Goal: Transaction & Acquisition: Purchase product/service

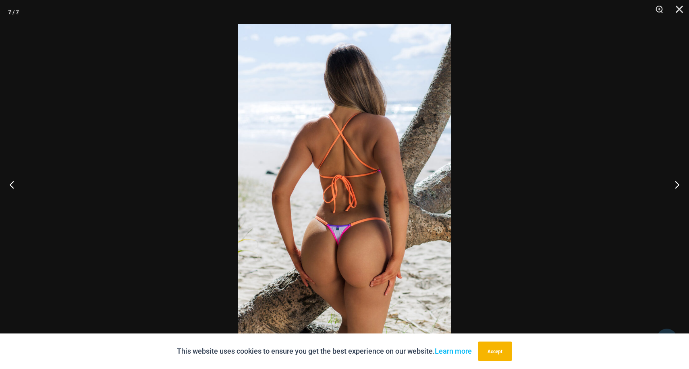
scroll to position [571, 0]
click at [678, 186] on button "Next" at bounding box center [674, 184] width 30 height 40
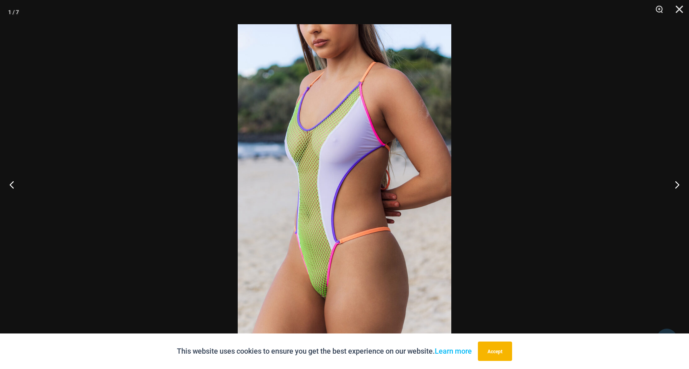
click at [516, 181] on div at bounding box center [344, 184] width 689 height 369
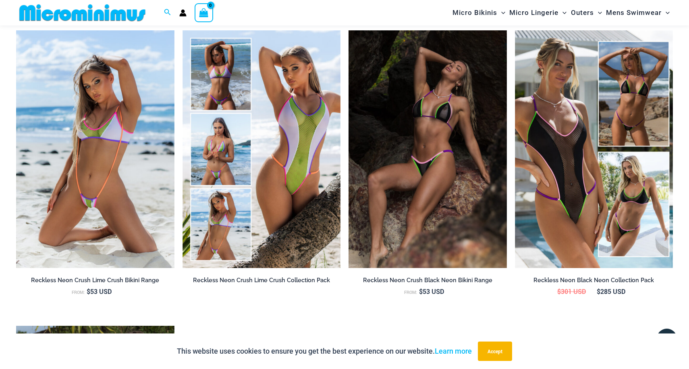
scroll to position [899, 0]
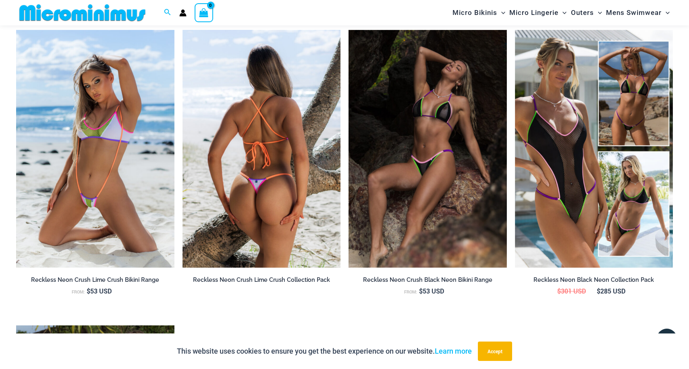
click at [305, 171] on img at bounding box center [262, 148] width 158 height 237
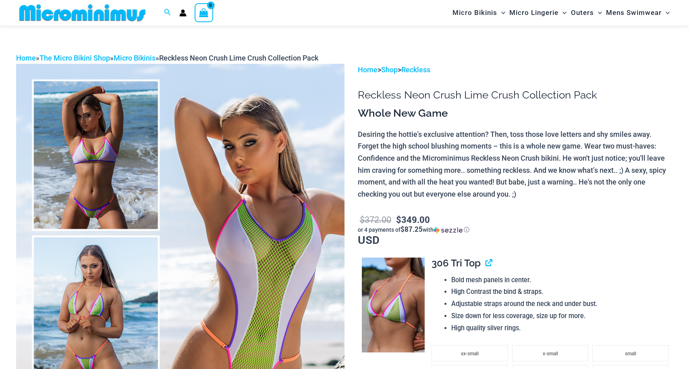
scroll to position [61, 0]
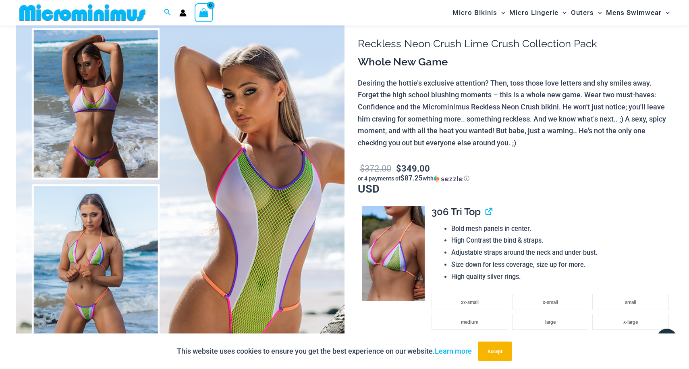
click at [106, 223] on img at bounding box center [180, 258] width 329 height 493
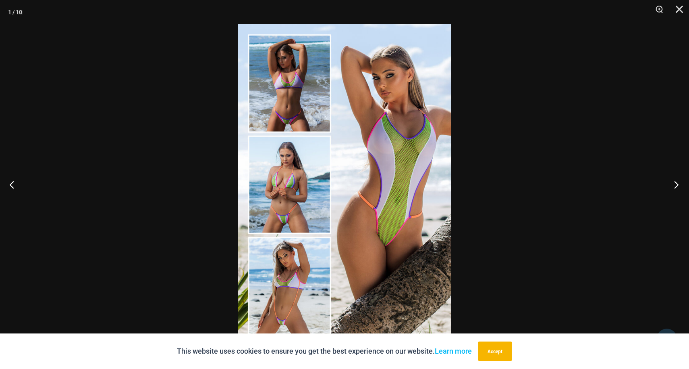
click at [679, 185] on button "Next" at bounding box center [674, 184] width 30 height 40
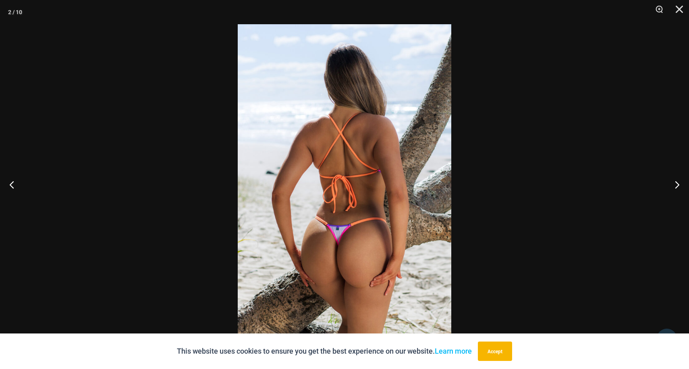
click at [610, 193] on div at bounding box center [344, 184] width 689 height 369
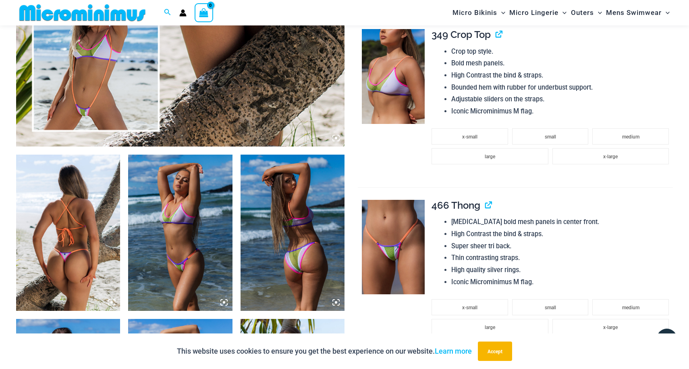
scroll to position [423, 0]
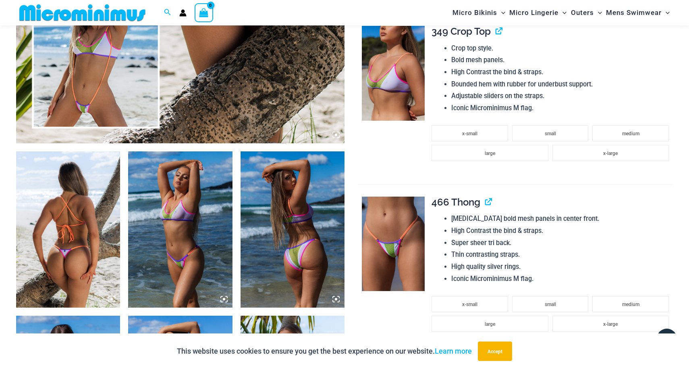
click at [155, 221] on img at bounding box center [180, 229] width 104 height 156
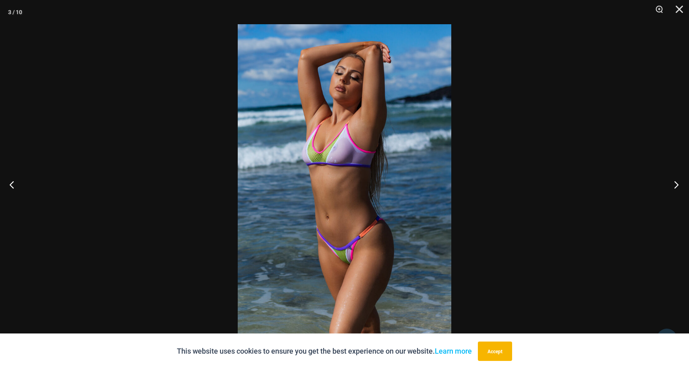
click at [675, 187] on button "Next" at bounding box center [674, 184] width 30 height 40
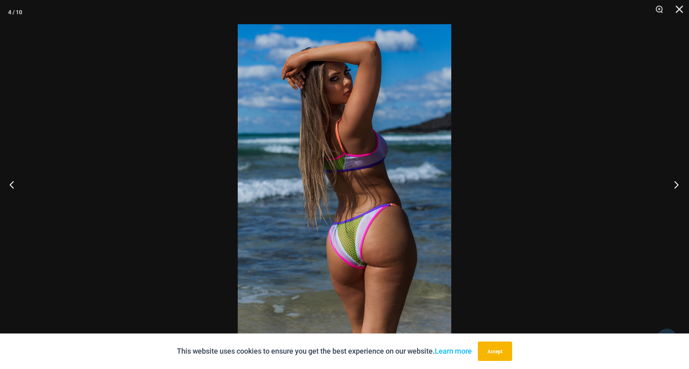
click at [676, 186] on button "Next" at bounding box center [674, 184] width 30 height 40
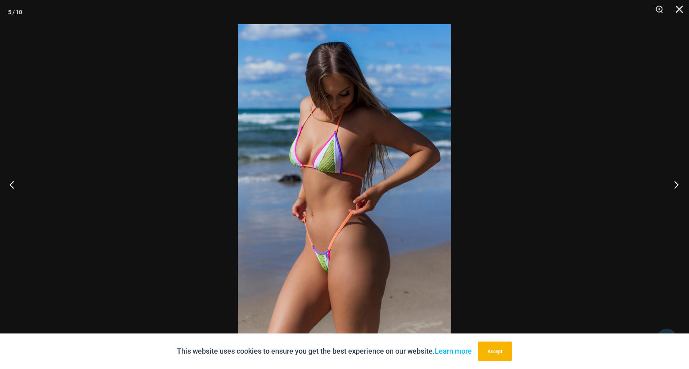
click at [679, 184] on button "Next" at bounding box center [674, 184] width 30 height 40
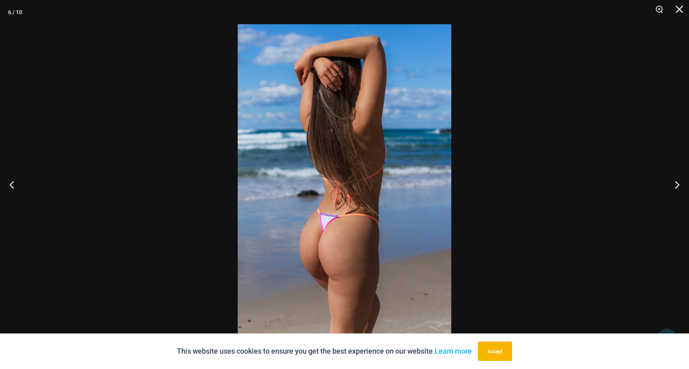
click at [165, 210] on div at bounding box center [344, 184] width 689 height 369
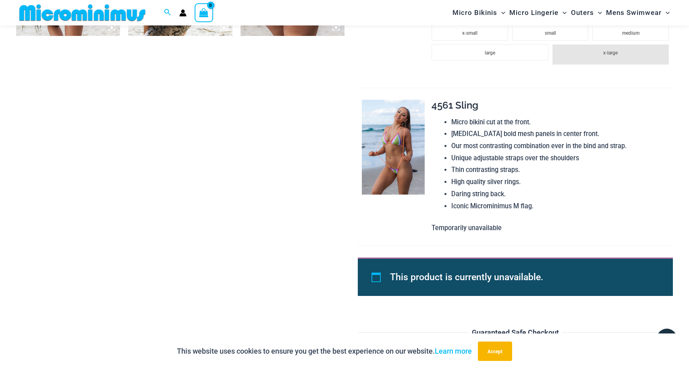
scroll to position [1032, 0]
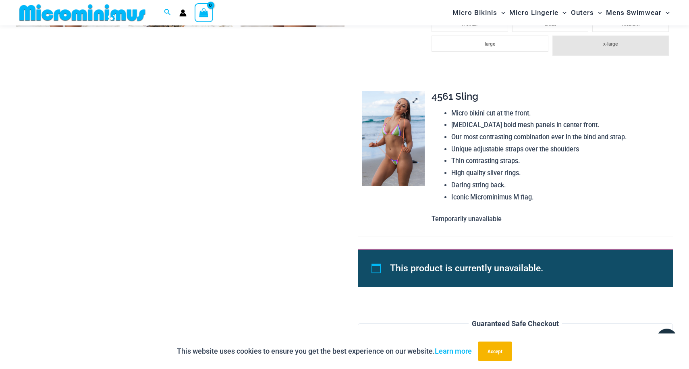
click at [383, 160] on img at bounding box center [393, 138] width 63 height 95
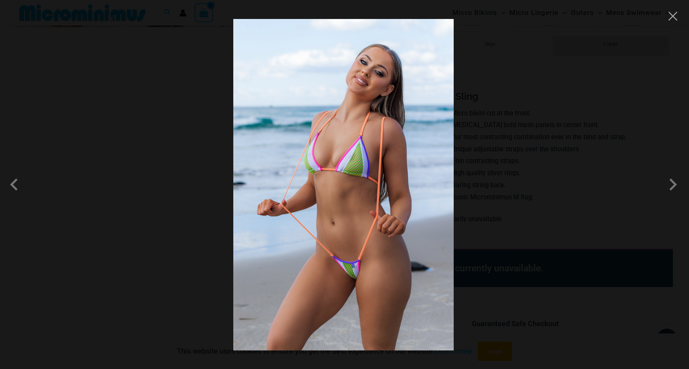
click at [535, 195] on div at bounding box center [344, 184] width 689 height 369
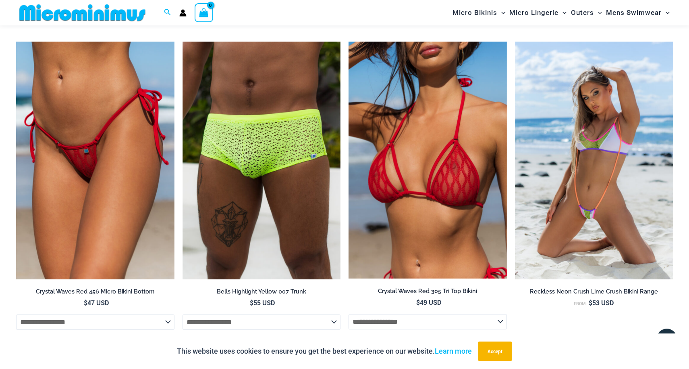
scroll to position [3356, 0]
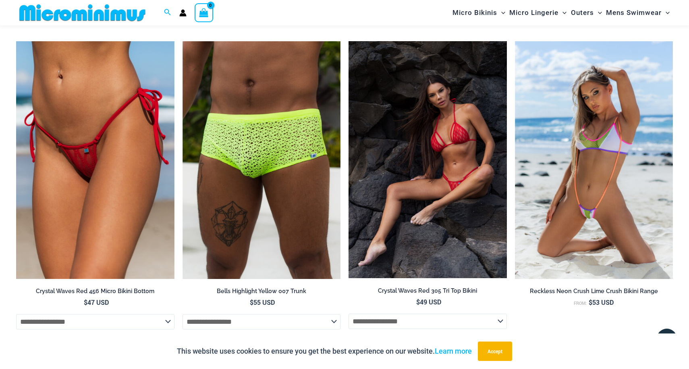
click at [420, 212] on img at bounding box center [428, 159] width 158 height 237
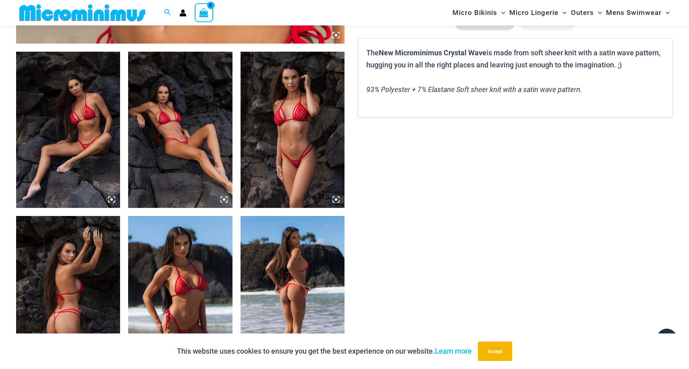
scroll to position [526, 0]
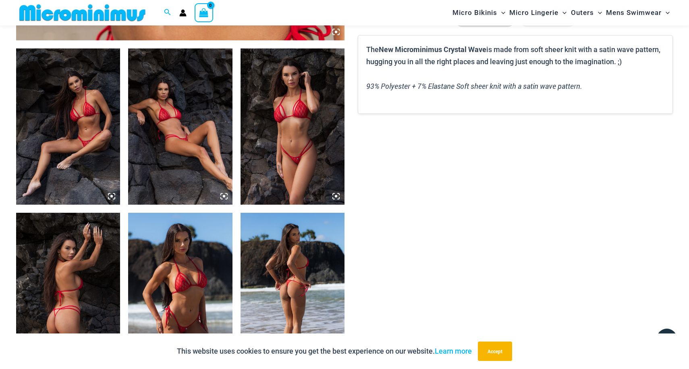
click at [279, 140] on img at bounding box center [293, 126] width 104 height 156
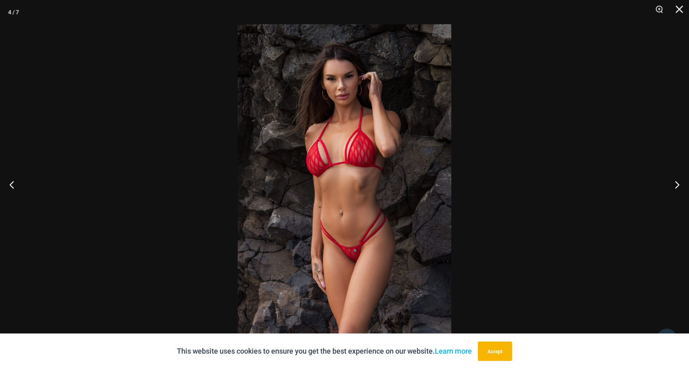
click at [394, 156] on img at bounding box center [345, 184] width 214 height 320
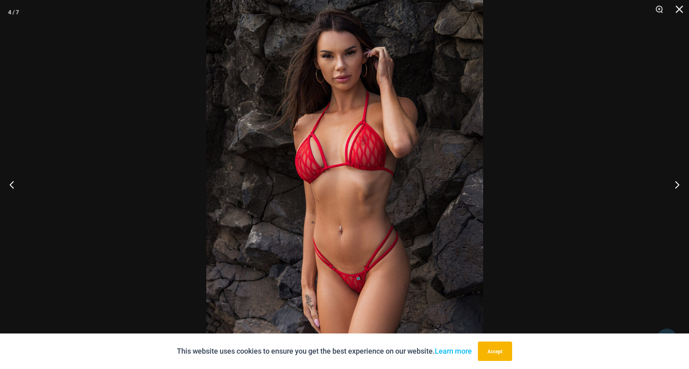
click at [416, 159] on img at bounding box center [344, 192] width 277 height 415
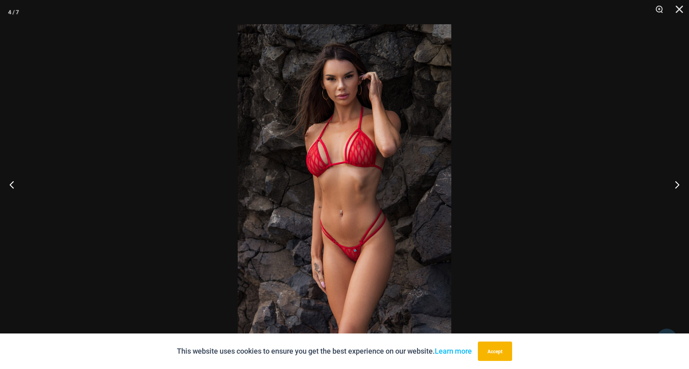
click at [587, 175] on div at bounding box center [344, 184] width 689 height 369
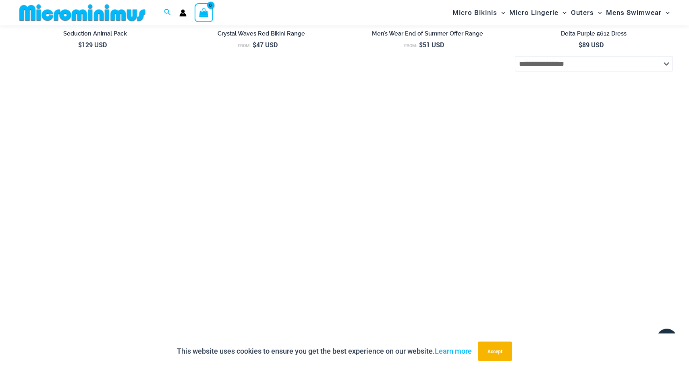
scroll to position [2755, 0]
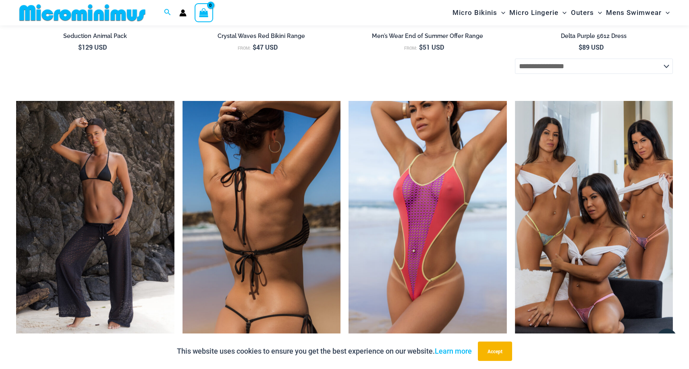
click at [270, 209] on img at bounding box center [262, 219] width 158 height 237
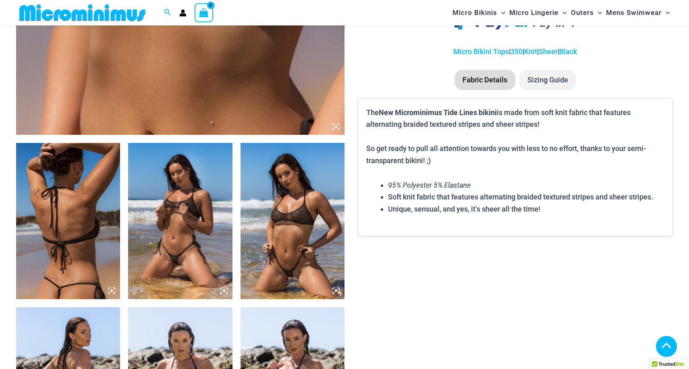
scroll to position [533, 0]
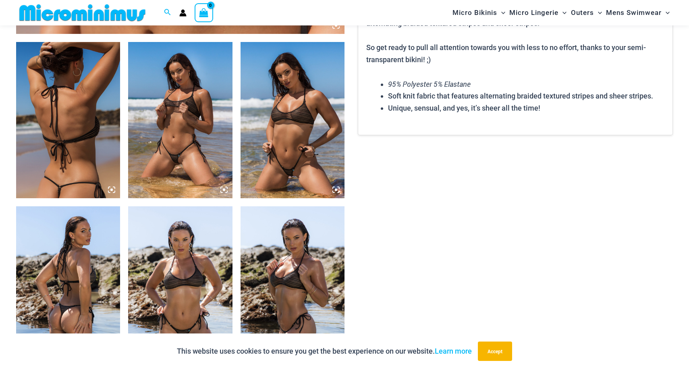
click at [282, 131] on img at bounding box center [293, 120] width 104 height 156
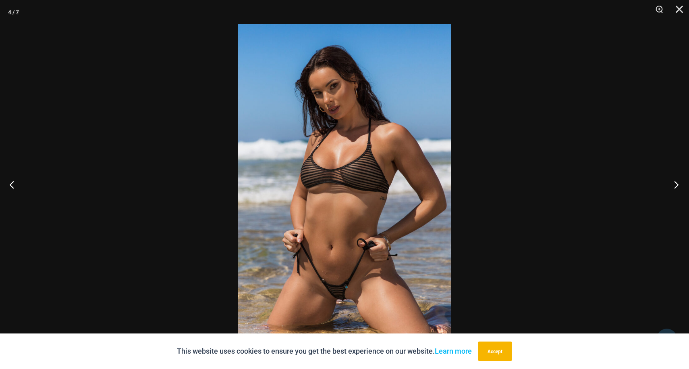
click at [672, 185] on button "Next" at bounding box center [674, 184] width 30 height 40
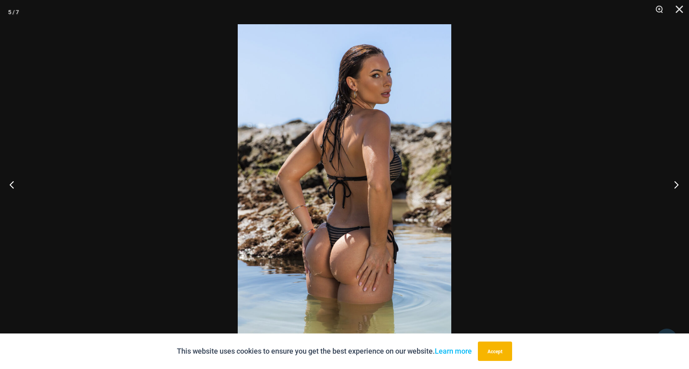
click at [672, 185] on button "Next" at bounding box center [674, 184] width 30 height 40
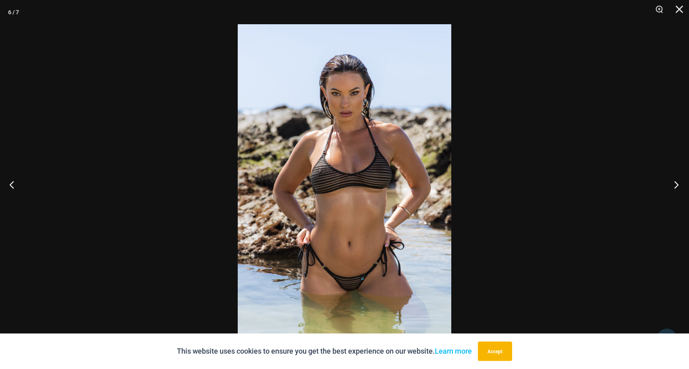
click at [672, 185] on button "Next" at bounding box center [674, 184] width 30 height 40
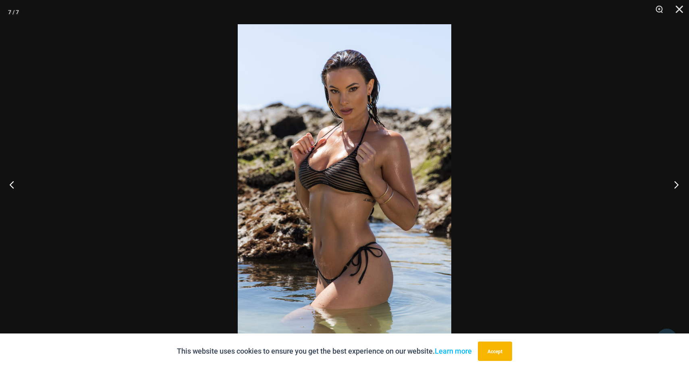
click at [672, 185] on button "Next" at bounding box center [674, 184] width 30 height 40
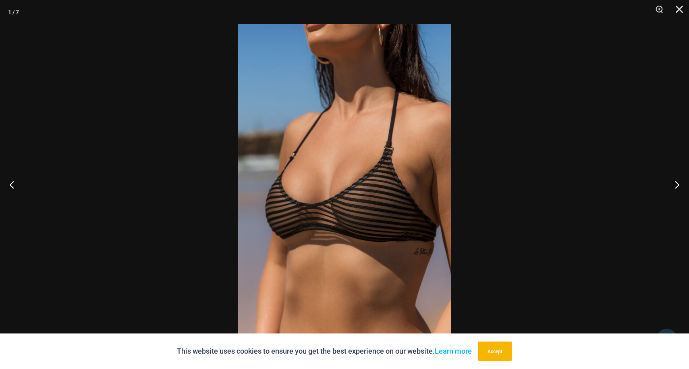
click at [596, 186] on div at bounding box center [344, 184] width 689 height 369
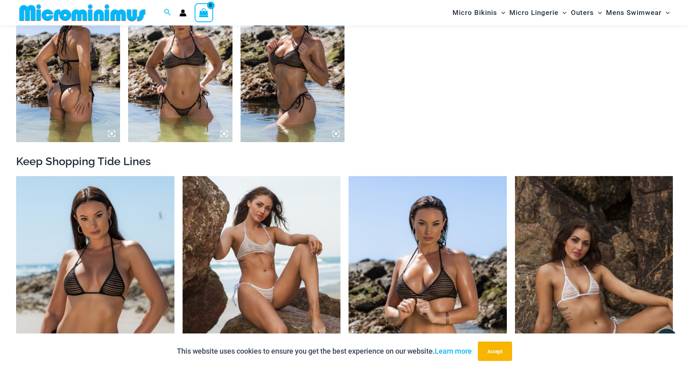
scroll to position [834, 0]
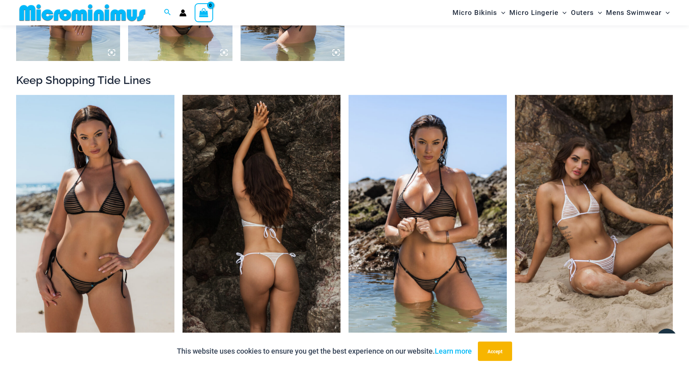
click at [291, 218] on img at bounding box center [262, 213] width 158 height 237
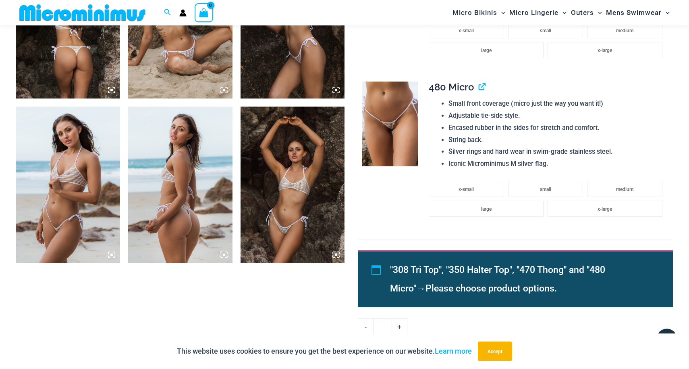
scroll to position [621, 0]
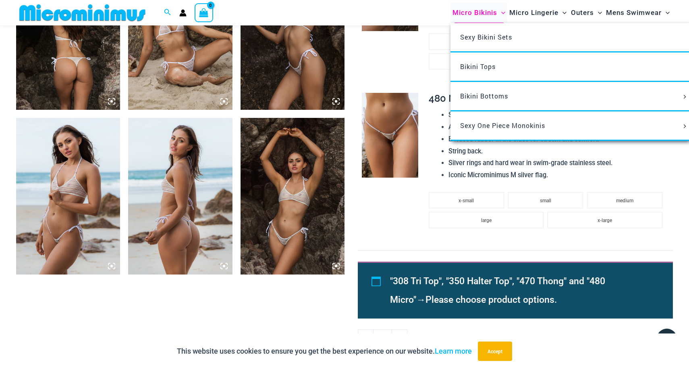
click at [468, 14] on span "Micro Bikinis" at bounding box center [475, 12] width 45 height 21
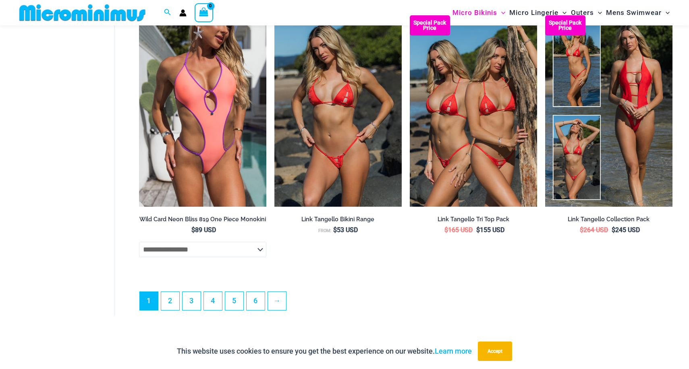
scroll to position [2142, 0]
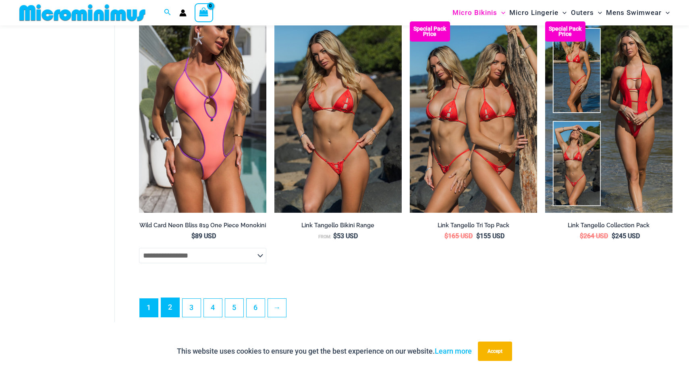
click at [170, 312] on link "2" at bounding box center [170, 307] width 18 height 19
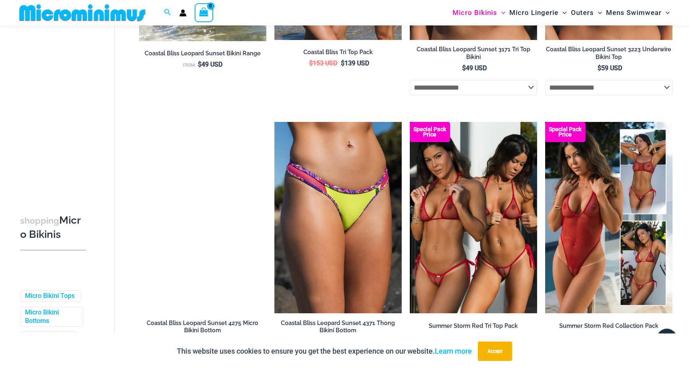
scroll to position [512, 0]
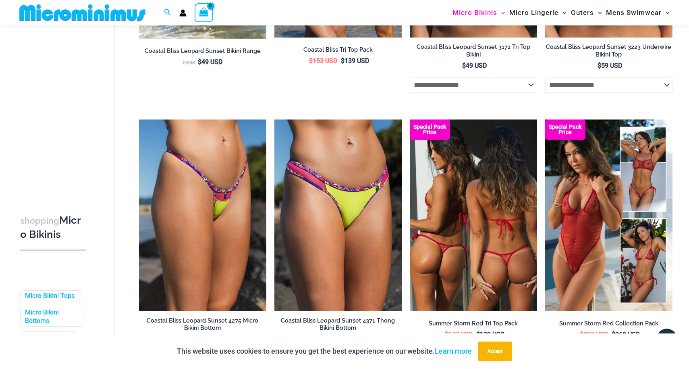
click at [451, 233] on img at bounding box center [473, 214] width 127 height 191
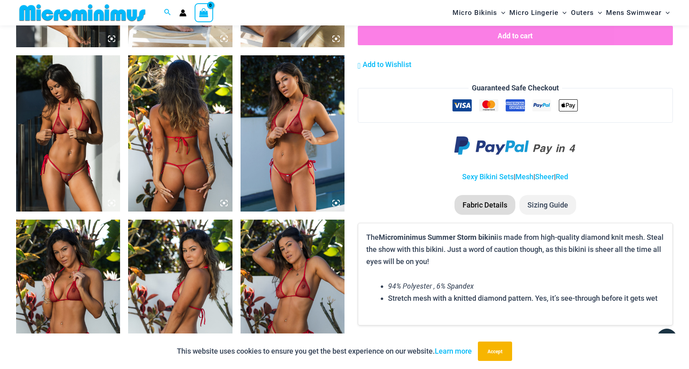
scroll to position [849, 0]
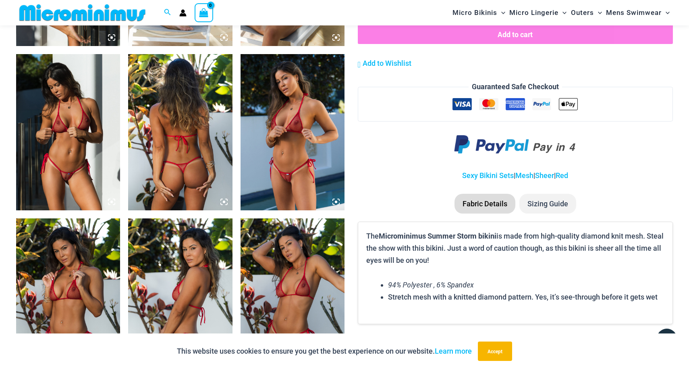
click at [280, 121] on img at bounding box center [293, 132] width 104 height 156
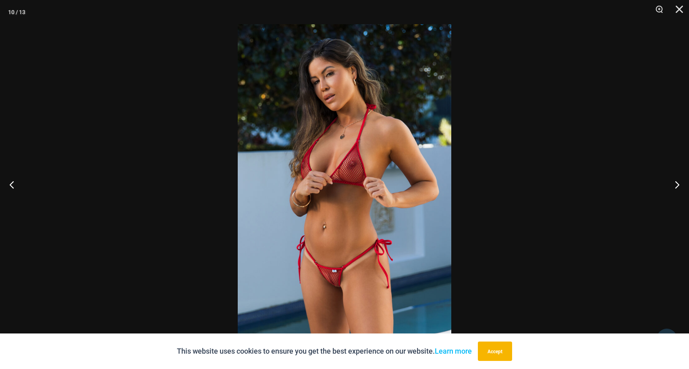
click at [280, 121] on img at bounding box center [345, 184] width 214 height 320
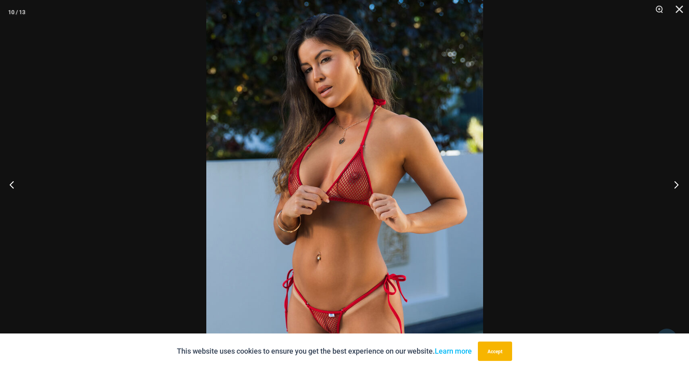
click at [679, 184] on button "Next" at bounding box center [674, 184] width 30 height 40
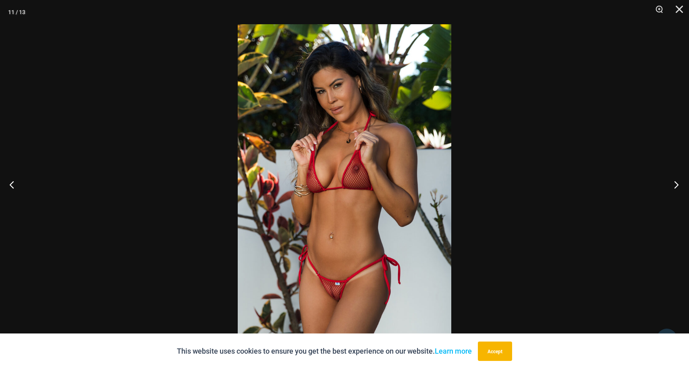
click at [679, 184] on button "Next" at bounding box center [674, 184] width 30 height 40
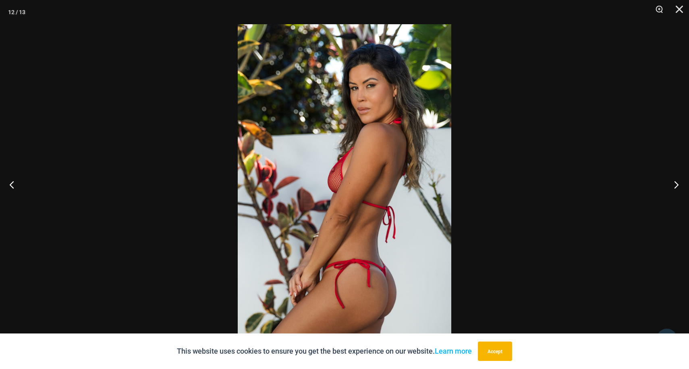
click at [679, 184] on button "Next" at bounding box center [674, 184] width 30 height 40
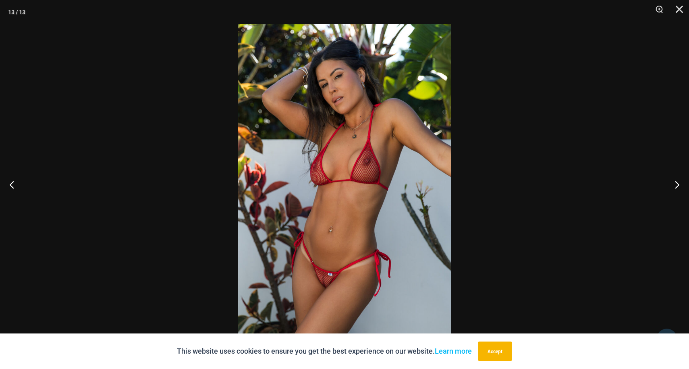
click at [222, 171] on div at bounding box center [344, 184] width 689 height 369
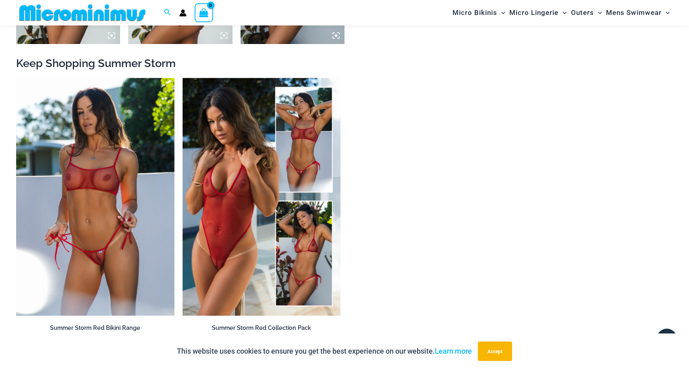
scroll to position [1187, 0]
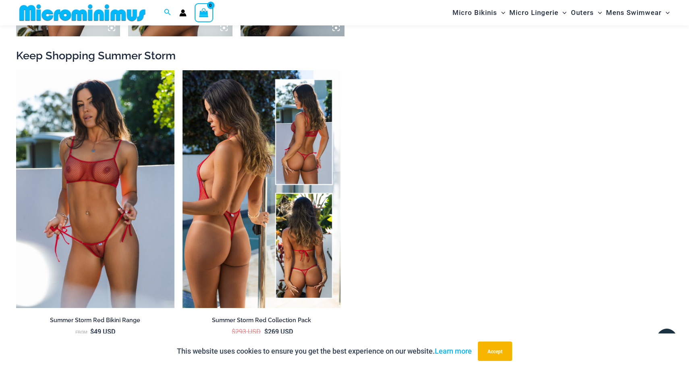
click at [204, 132] on img at bounding box center [262, 188] width 158 height 237
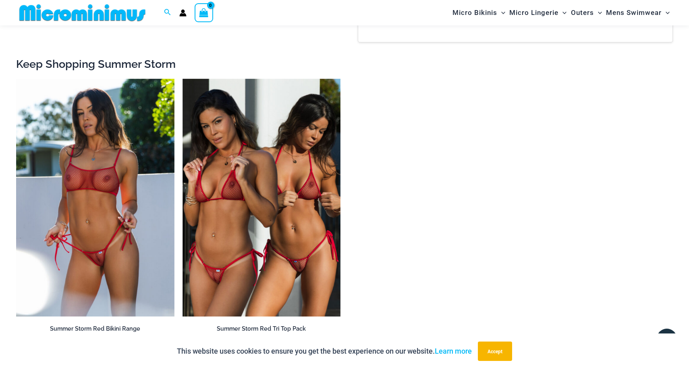
scroll to position [1406, 0]
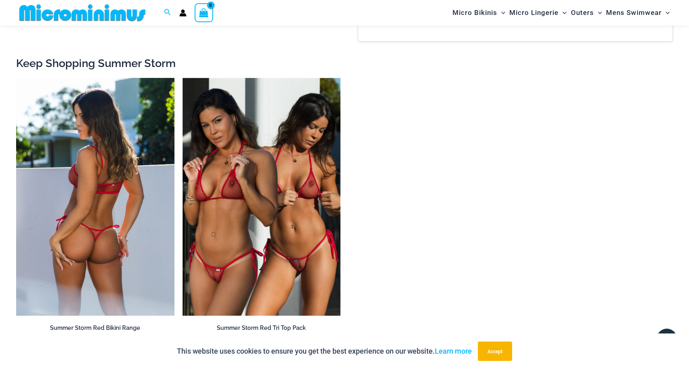
click at [105, 177] on img at bounding box center [95, 196] width 158 height 237
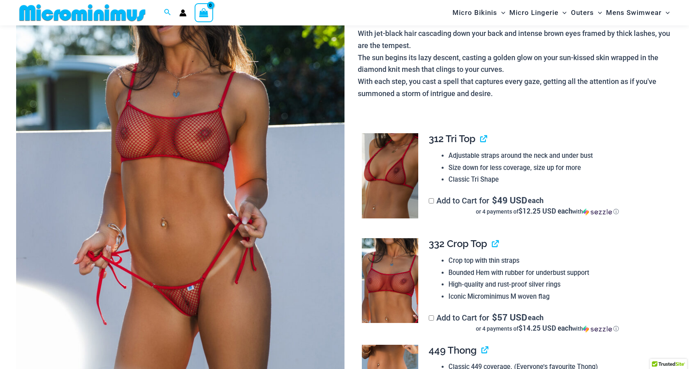
scroll to position [177, 0]
